Goal: Check status

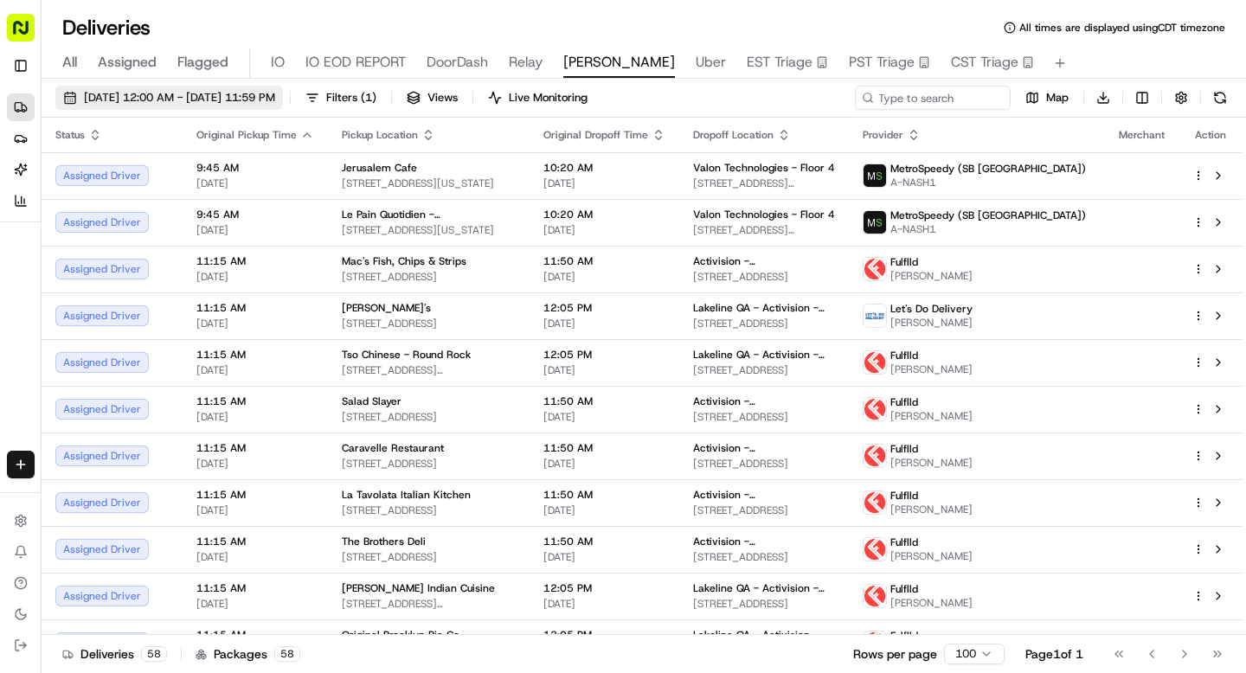
click at [106, 91] on span "08/20/2025 12:00 AM - 08/20/2025 11:59 PM" at bounding box center [179, 98] width 191 height 16
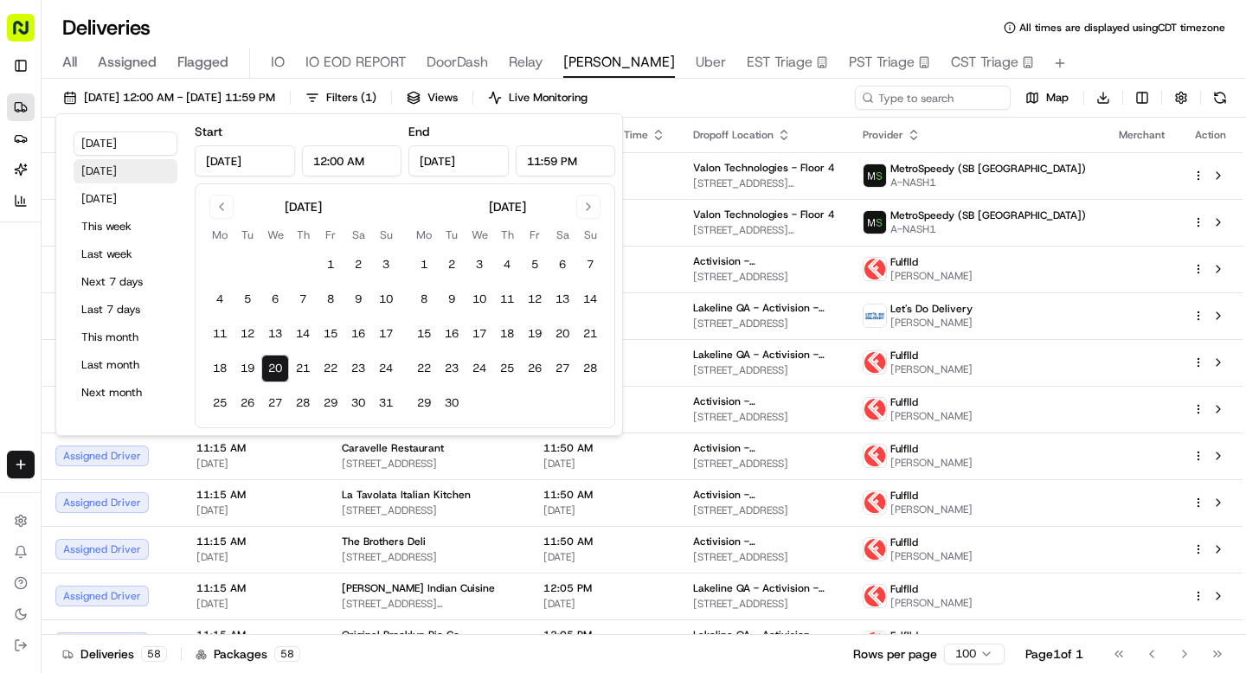
click at [119, 171] on button "Yesterday" at bounding box center [126, 171] width 104 height 24
type input "Aug 19, 2025"
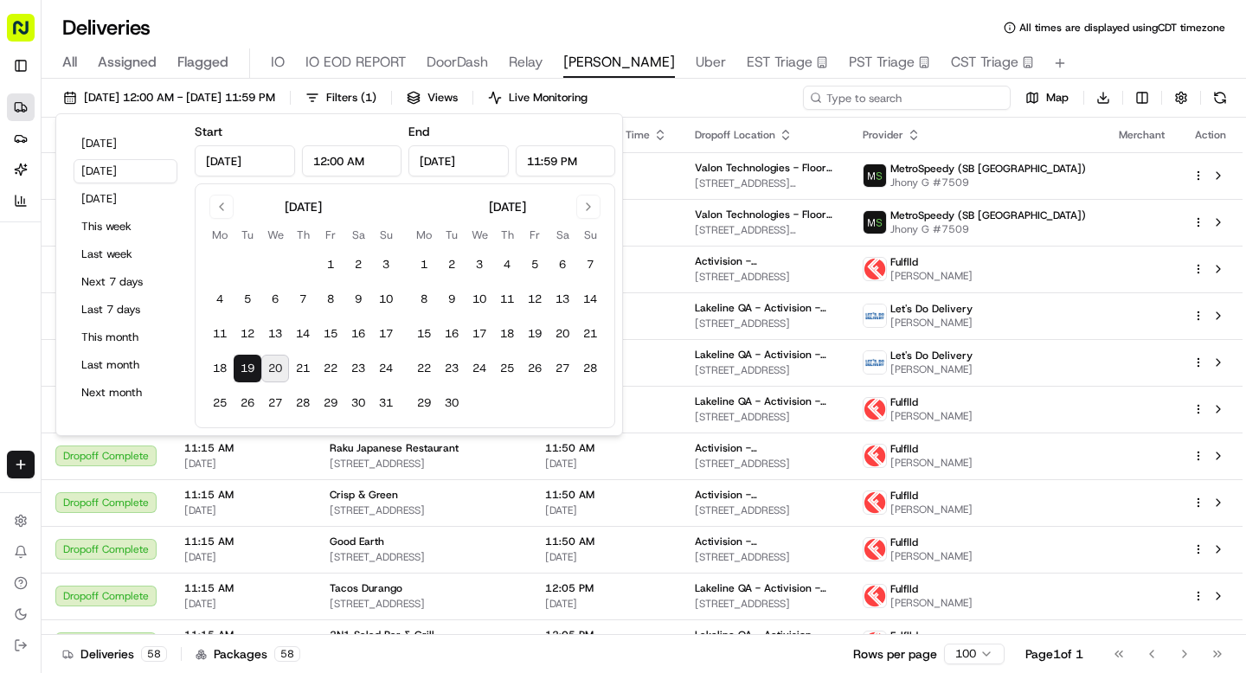
click at [916, 97] on input at bounding box center [907, 98] width 208 height 24
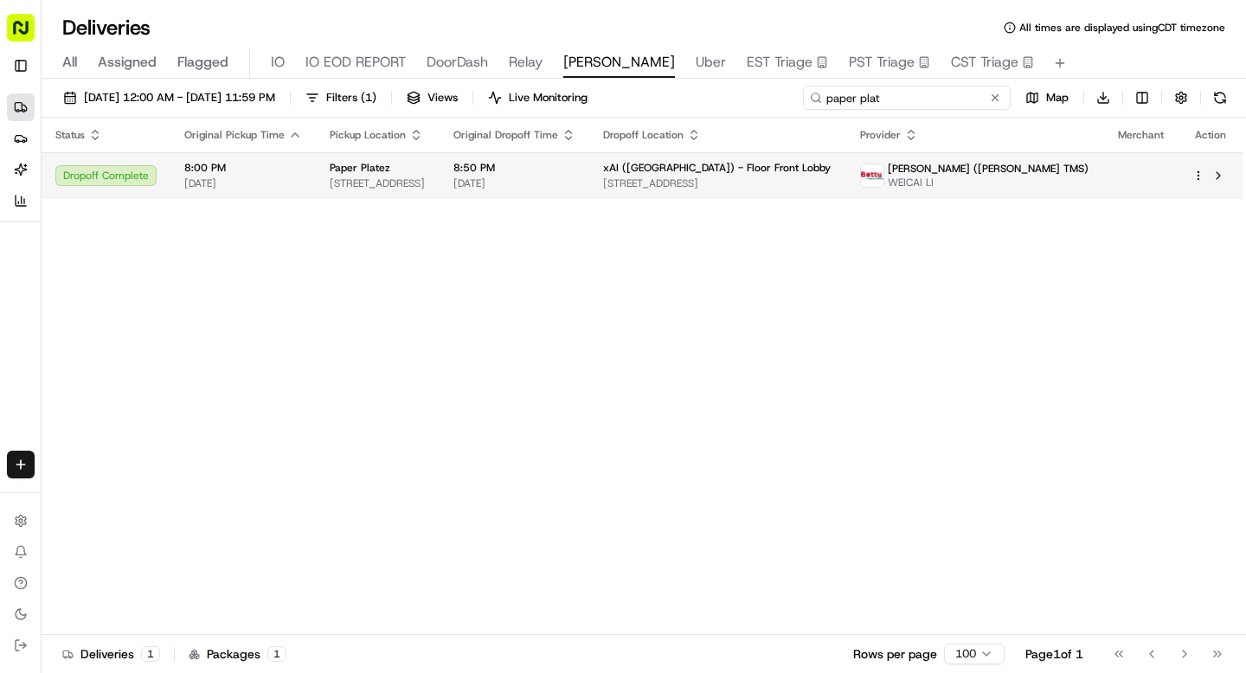
type input "paper plat"
click at [393, 174] on div "Paper Platez" at bounding box center [378, 168] width 96 height 14
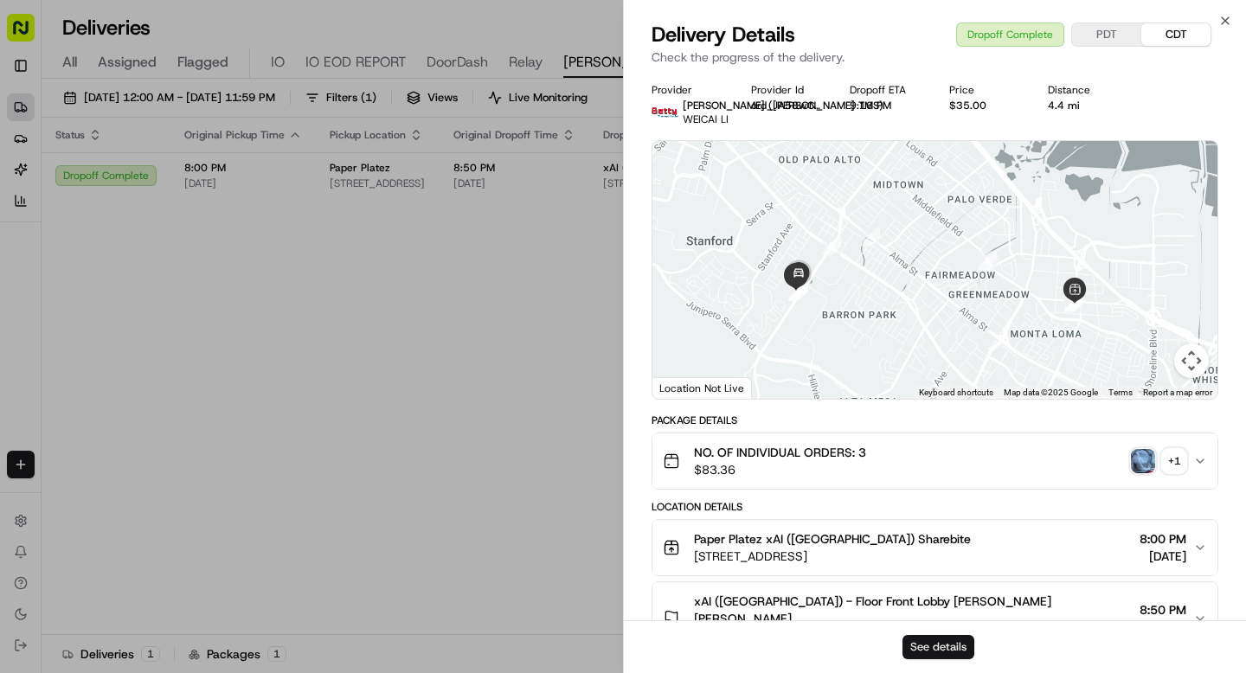
click at [920, 645] on button "See details" at bounding box center [938, 647] width 72 height 24
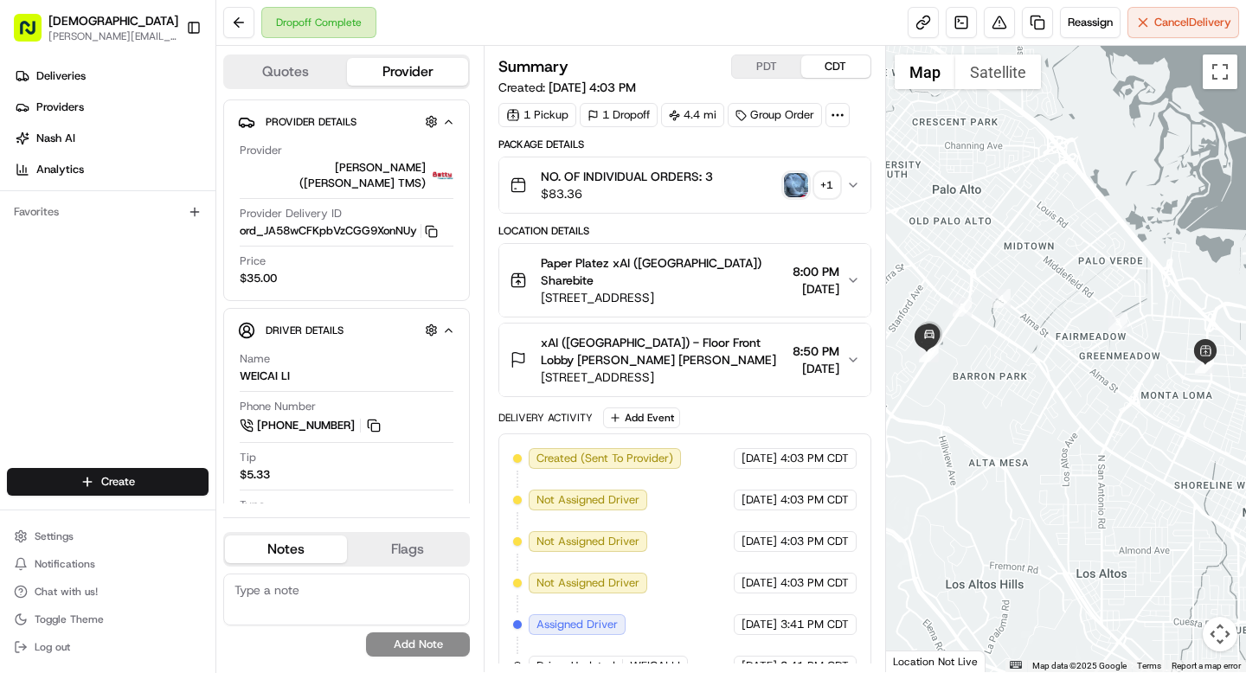
click at [649, 60] on div "Summary PDT CDT" at bounding box center [684, 67] width 372 height 24
click at [770, 70] on button "PDT" at bounding box center [766, 66] width 69 height 22
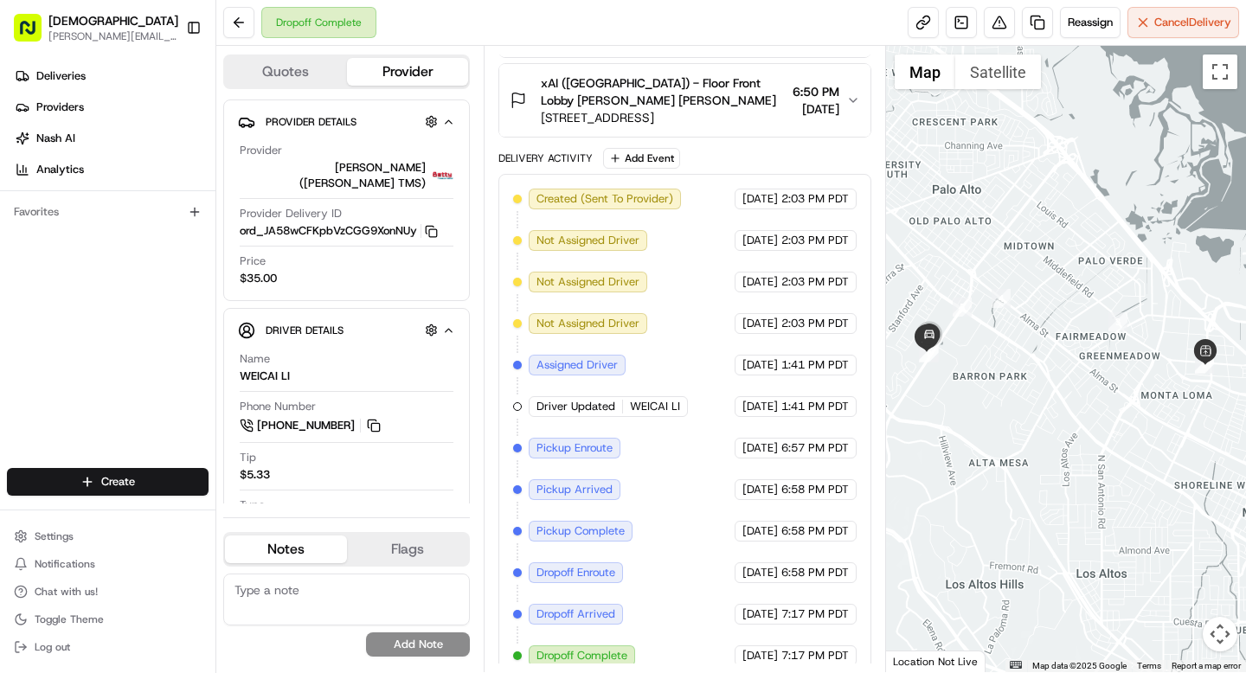
scroll to position [244, 0]
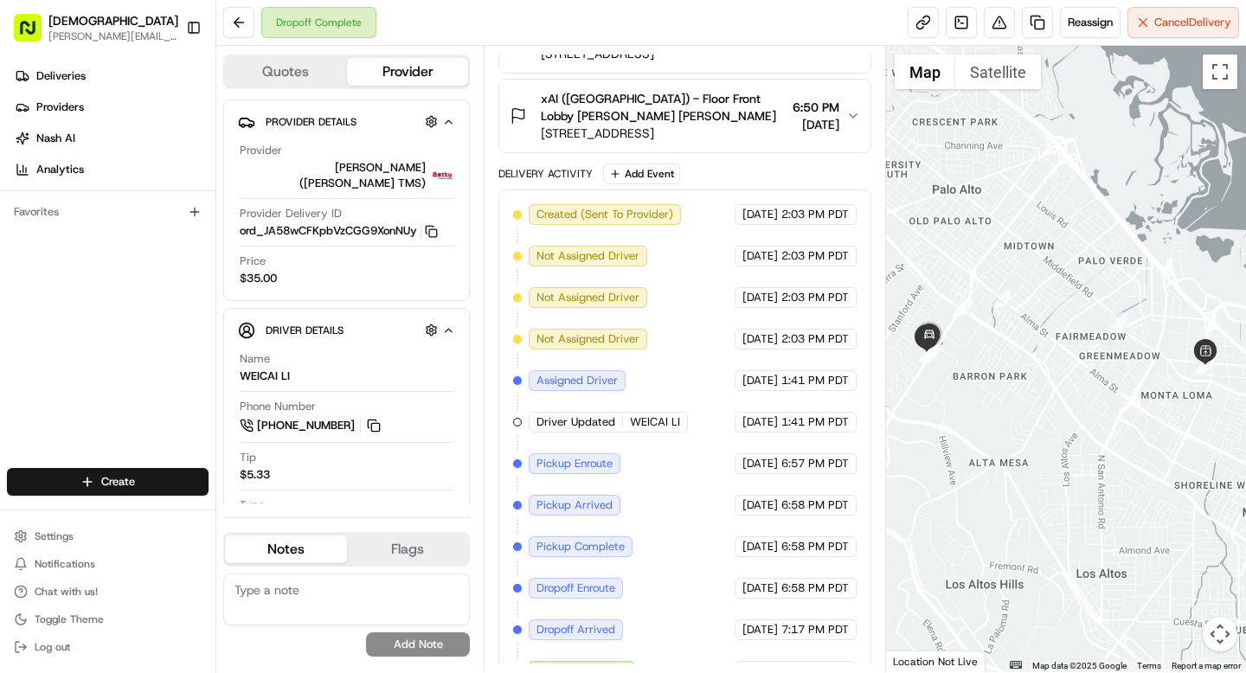
click at [796, 127] on button "xAI ([GEOGRAPHIC_DATA]) - Floor Front Lobby [PERSON_NAME] [PERSON_NAME] [STREET…" at bounding box center [684, 116] width 370 height 73
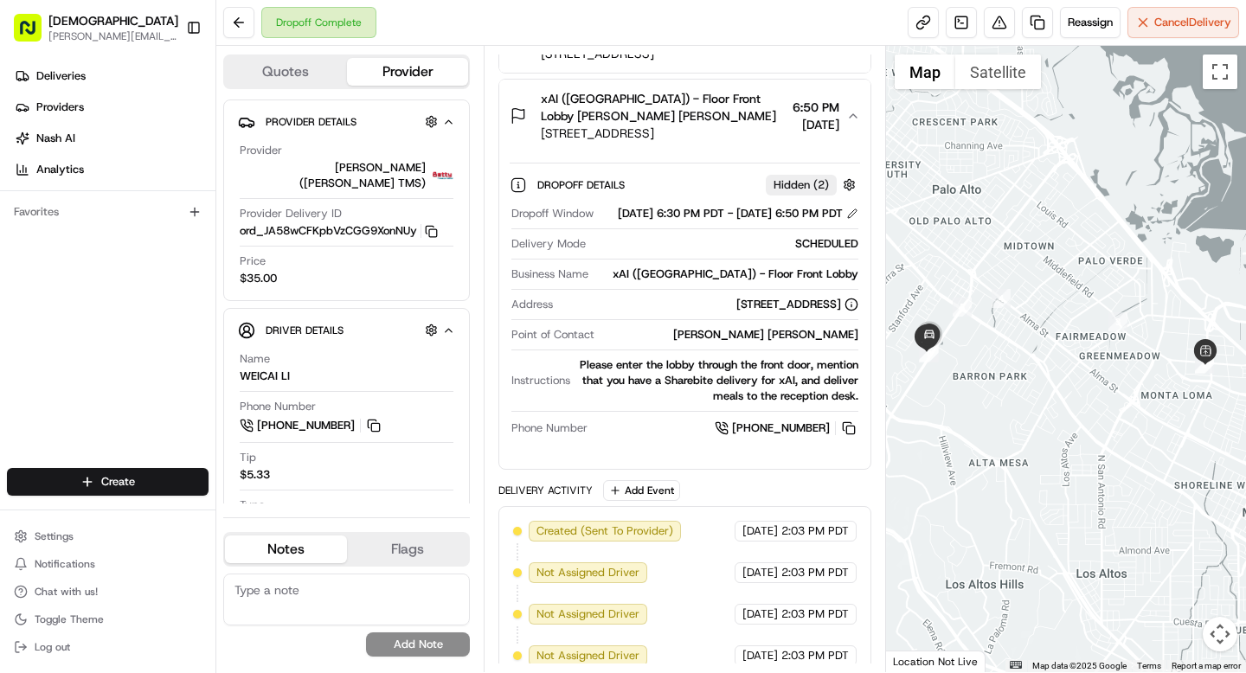
click at [796, 122] on div "xAI (USA) - Floor Front Lobby Valerie Valerie 1450 Page Mill Rd, Palo Alto, CA …" at bounding box center [678, 116] width 336 height 52
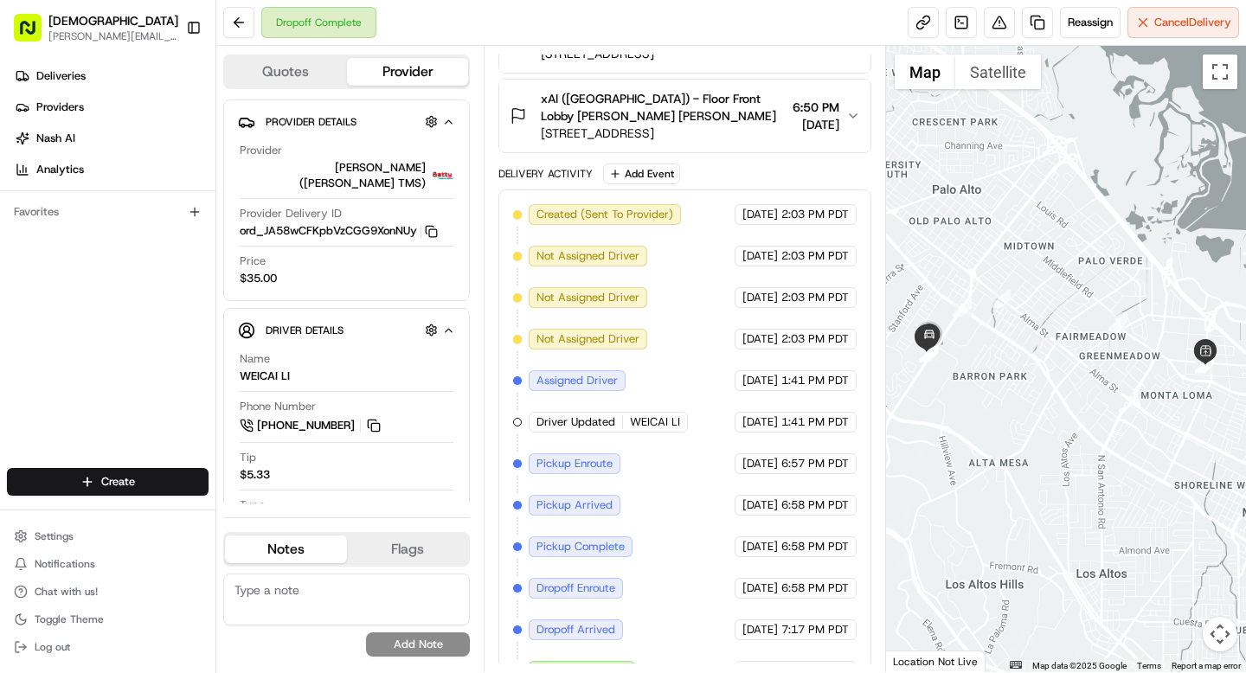
scroll to position [53, 0]
